Goal: Transaction & Acquisition: Obtain resource

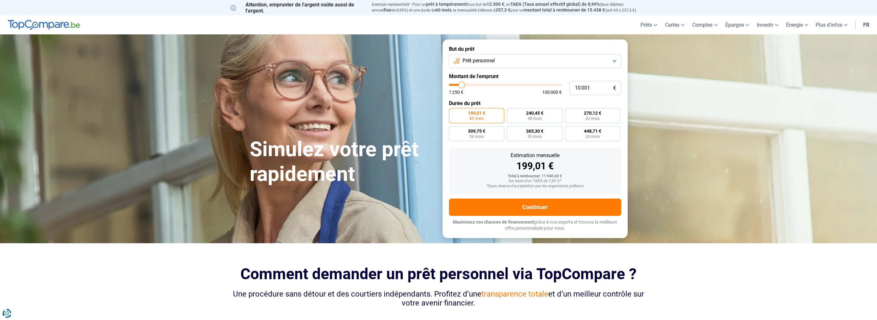
click at [525, 63] on button "Prêt personnel" at bounding box center [535, 61] width 172 height 14
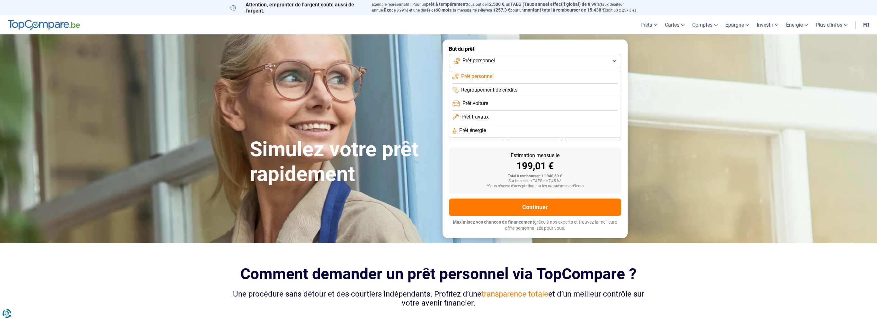
click at [520, 111] on li "Prêt voiture" at bounding box center [534, 117] width 165 height 13
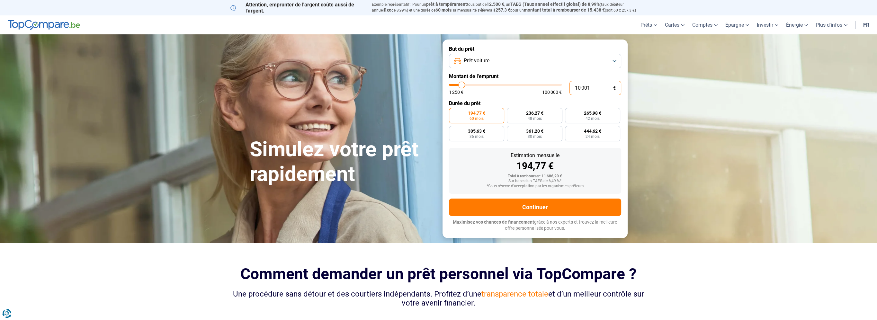
click at [590, 87] on input "10 001" at bounding box center [595, 88] width 52 height 14
drag, startPoint x: 590, startPoint y: 87, endPoint x: 548, endPoint y: 80, distance: 42.7
click at [548, 80] on form "But du prêt Prêt voiture Montant de l'emprunt 10 001 € 1 250 € 100 000 € Durée …" at bounding box center [534, 139] width 185 height 198
type input "2"
type input "1250"
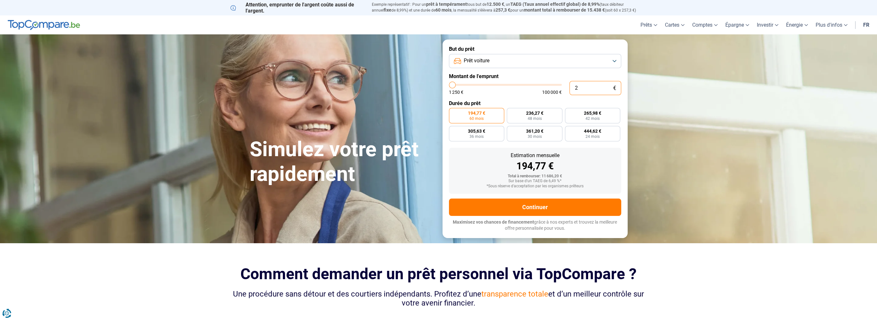
type input "26"
type input "1250"
type input "260"
type input "1250"
type input "2 600"
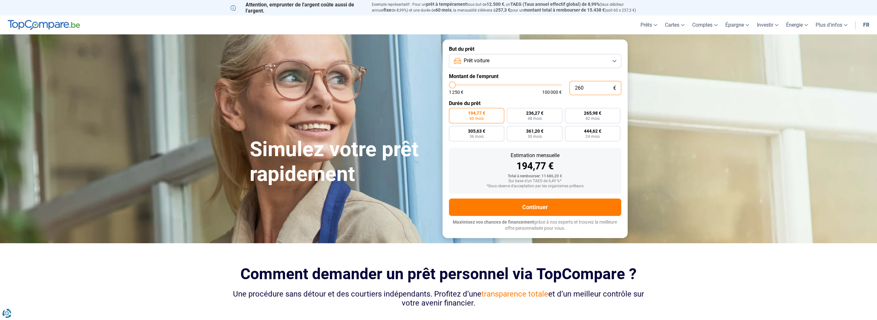
type input "2500"
type input "26 000"
type input "26000"
radio input "false"
type input "26 000"
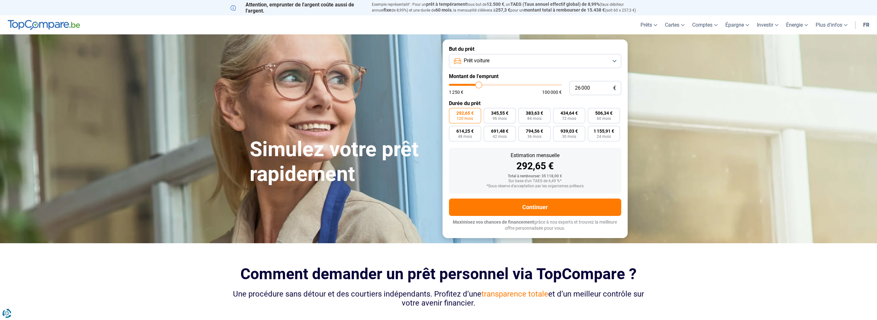
click at [685, 192] on section "Simulez votre prêt rapidement Simulez votre prêt rapidement But du prêt Prêt vo…" at bounding box center [438, 138] width 877 height 208
click at [499, 117] on span "96 mois" at bounding box center [499, 119] width 14 height 4
click at [488, 112] on input "345,55 € 96 mois" at bounding box center [485, 110] width 4 height 4
radio input "true"
click at [463, 119] on span "120 mois" at bounding box center [464, 119] width 16 height 4
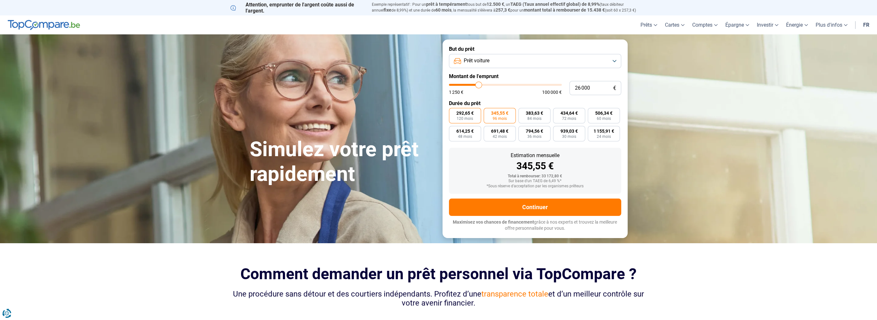
click at [453, 112] on input "292,65 € 120 mois" at bounding box center [451, 110] width 4 height 4
radio input "true"
click at [497, 121] on label "345,55 € 96 mois" at bounding box center [499, 115] width 32 height 15
click at [488, 112] on input "345,55 € 96 mois" at bounding box center [485, 110] width 4 height 4
radio input "true"
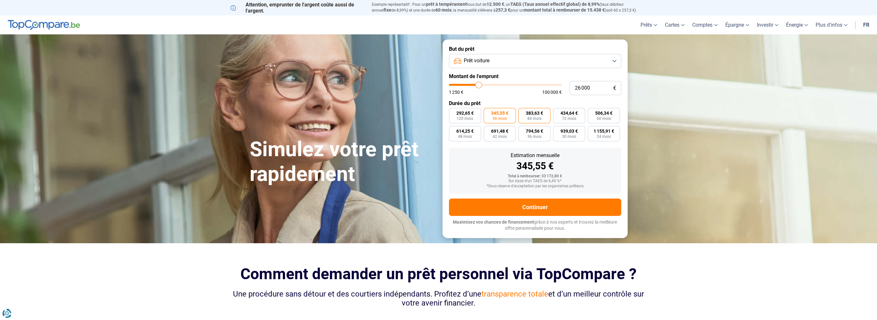
click at [519, 121] on label "383,63 € 84 mois" at bounding box center [534, 115] width 32 height 15
click at [519, 112] on input "383,63 € 84 mois" at bounding box center [520, 110] width 4 height 4
radio input "true"
click at [596, 133] on span "1 155,91 €" at bounding box center [603, 131] width 21 height 4
click at [592, 130] on input "1 155,91 € 24 mois" at bounding box center [590, 128] width 4 height 4
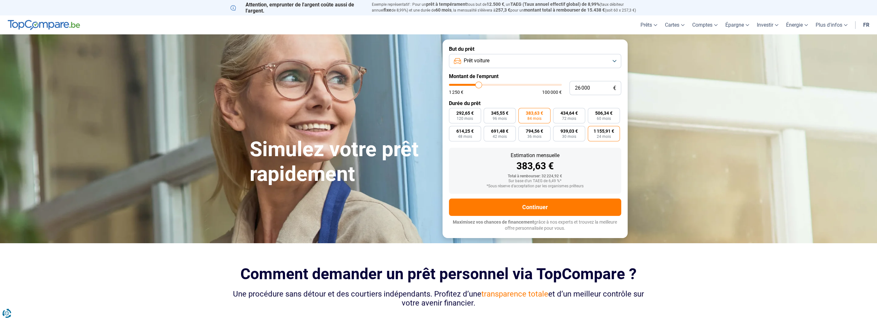
radio input "true"
click at [583, 136] on label "939,03 € 30 mois" at bounding box center [569, 133] width 32 height 15
click at [557, 130] on input "939,03 € 30 mois" at bounding box center [555, 128] width 4 height 4
radio input "true"
click at [607, 135] on span "24 mois" at bounding box center [604, 137] width 14 height 4
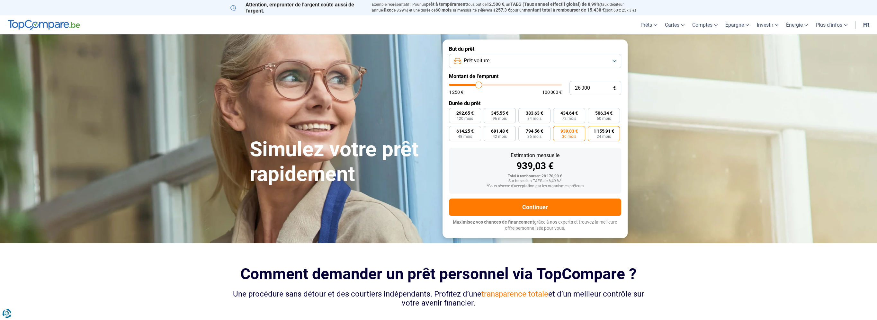
click at [592, 130] on input "1 155,91 € 24 mois" at bounding box center [590, 128] width 4 height 4
radio input "true"
click at [572, 139] on label "939,03 € 30 mois" at bounding box center [569, 133] width 32 height 15
click at [557, 130] on input "939,03 € 30 mois" at bounding box center [555, 128] width 4 height 4
radio input "true"
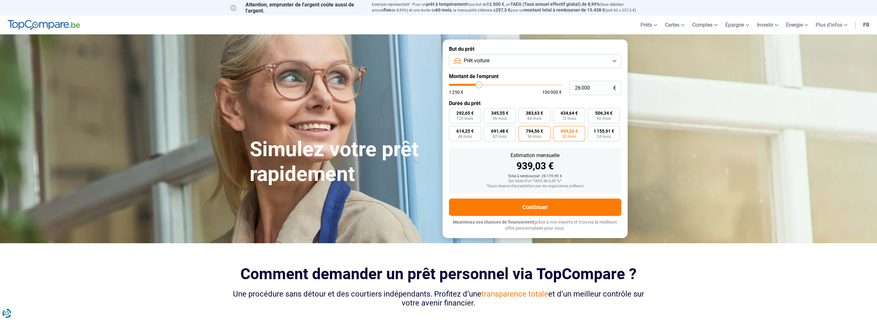
click at [541, 137] on label "794,56 € 36 mois" at bounding box center [534, 133] width 32 height 15
click at [522, 130] on input "794,56 € 36 mois" at bounding box center [520, 128] width 4 height 4
radio input "true"
click at [506, 134] on label "691,48 € 42 mois" at bounding box center [499, 133] width 32 height 15
click at [488, 130] on input "691,48 € 42 mois" at bounding box center [485, 128] width 4 height 4
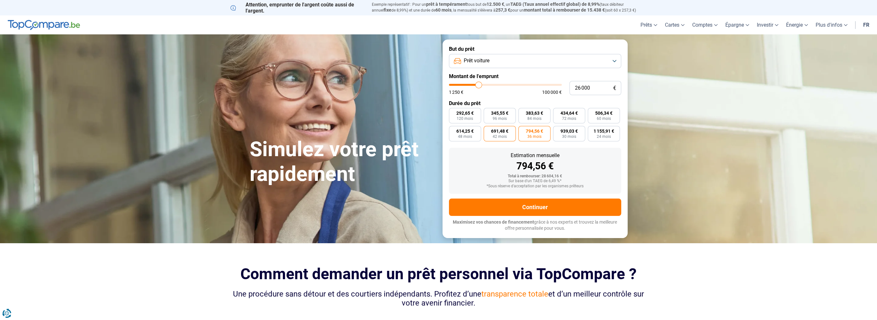
radio input "true"
click at [478, 120] on label "292,65 € 120 mois" at bounding box center [465, 115] width 32 height 15
click at [453, 112] on input "292,65 € 120 mois" at bounding box center [451, 110] width 4 height 4
radio input "true"
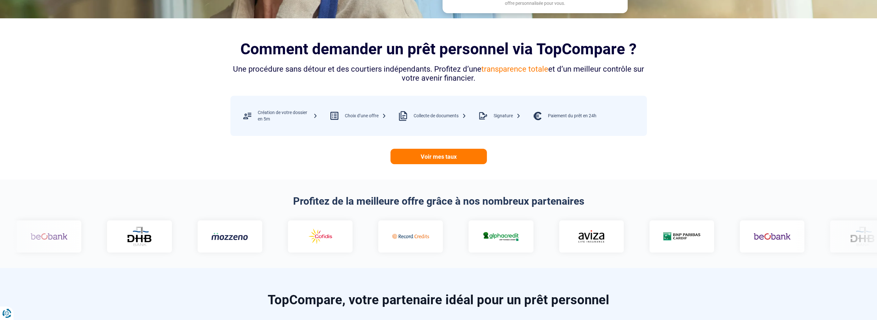
scroll to position [96, 0]
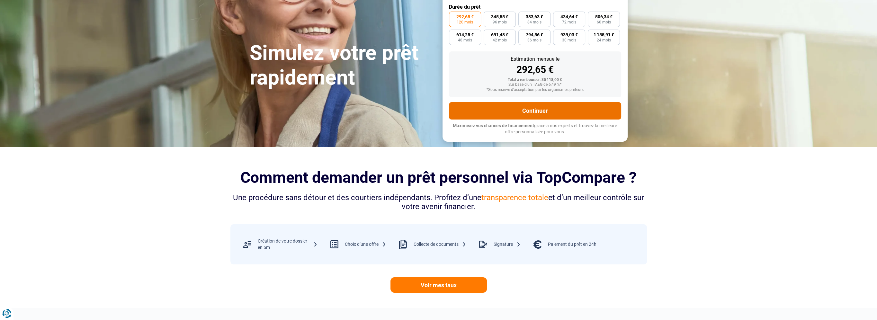
click at [505, 105] on button "Continuer" at bounding box center [535, 110] width 172 height 17
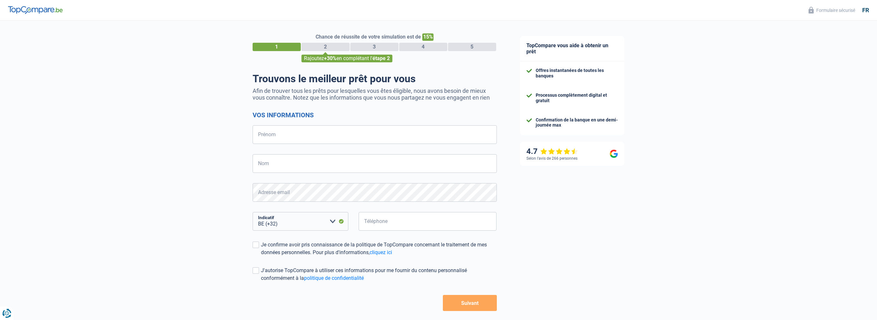
select select "32"
